Goal: Navigation & Orientation: Find specific page/section

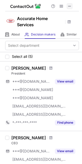
click at [68, 4] on span at bounding box center [69, 6] width 4 height 4
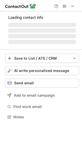
scroll to position [133, 82]
